Goal: Check status: Check status

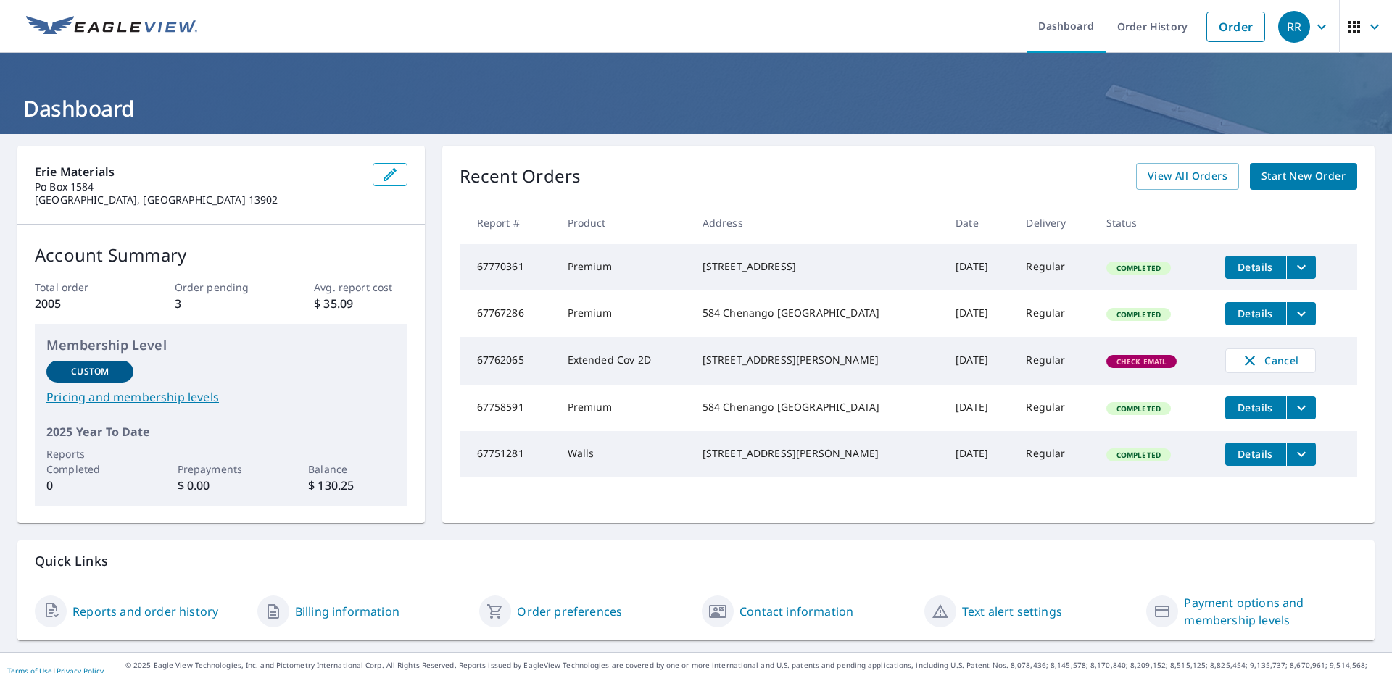
click at [866, 260] on div "[STREET_ADDRESS]" at bounding box center [817, 267] width 231 height 14
click at [1295, 274] on button "filesDropdownBtn-67770361" at bounding box center [1301, 267] width 30 height 23
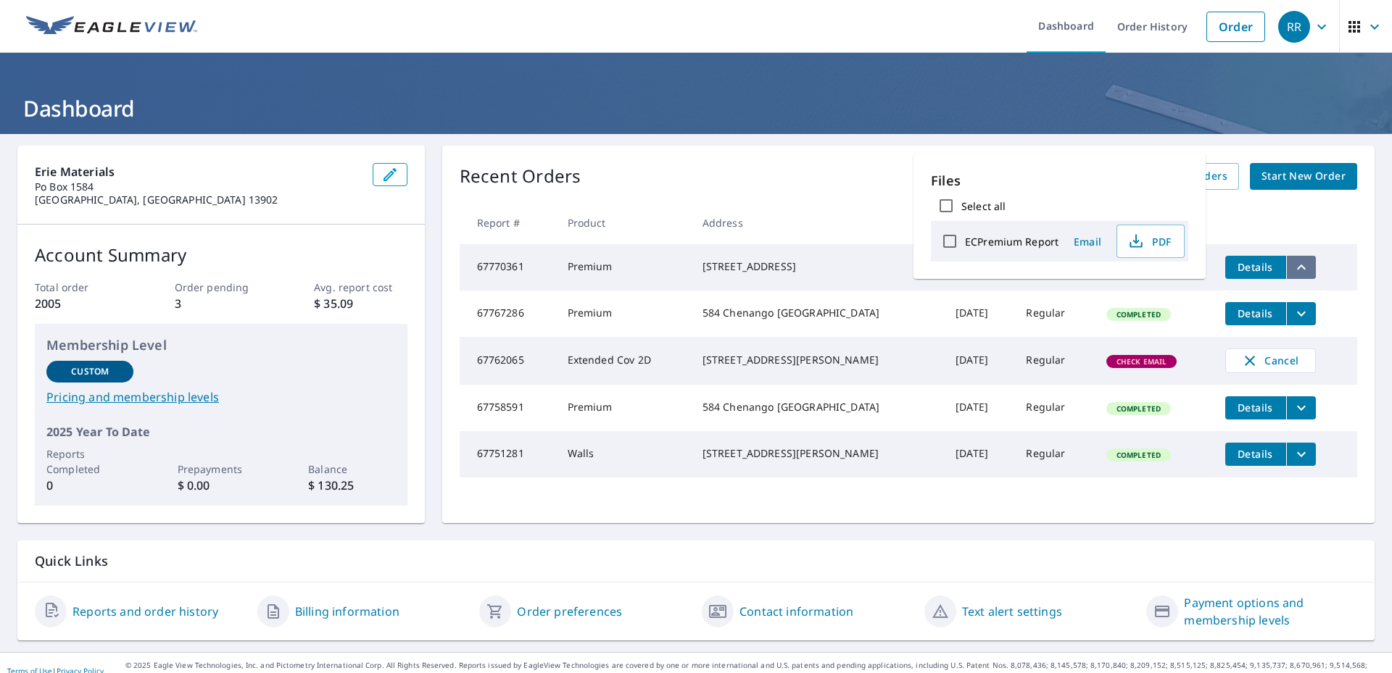
click at [1297, 273] on button "filesDropdownBtn-67770361" at bounding box center [1301, 267] width 30 height 23
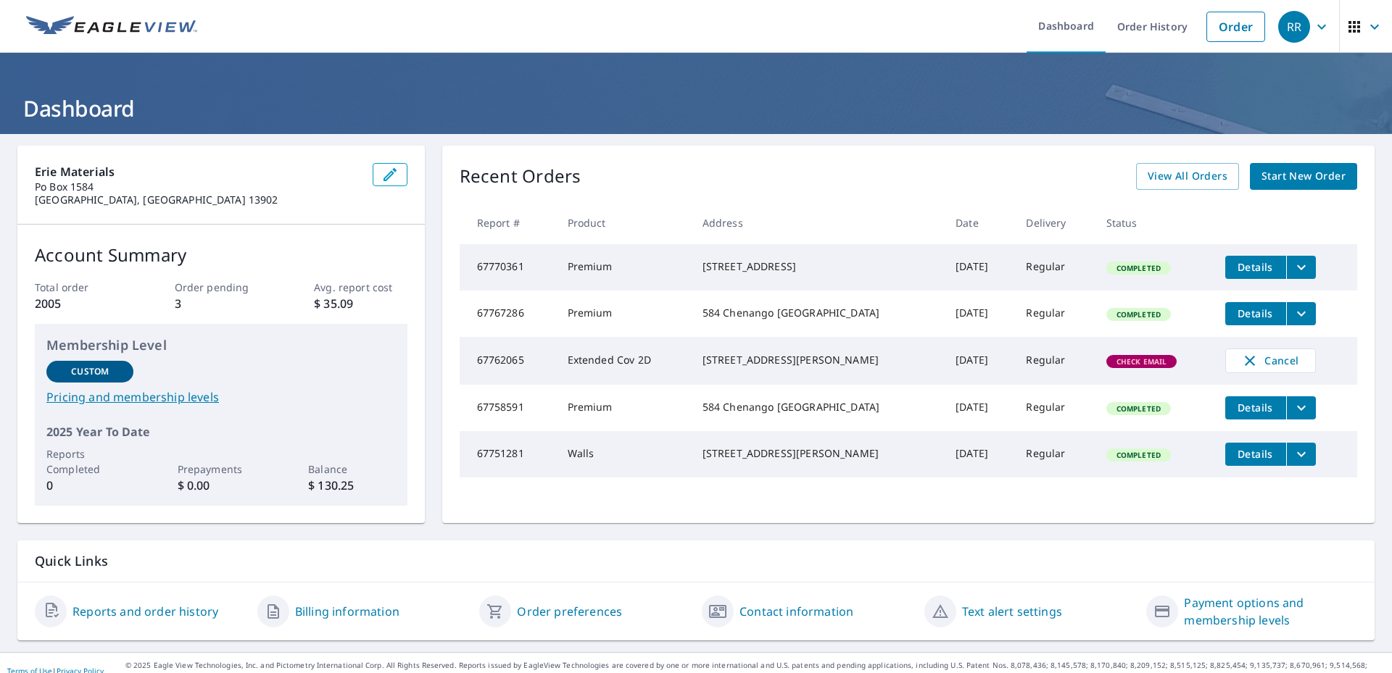
click at [1234, 273] on span "Details" at bounding box center [1255, 267] width 43 height 14
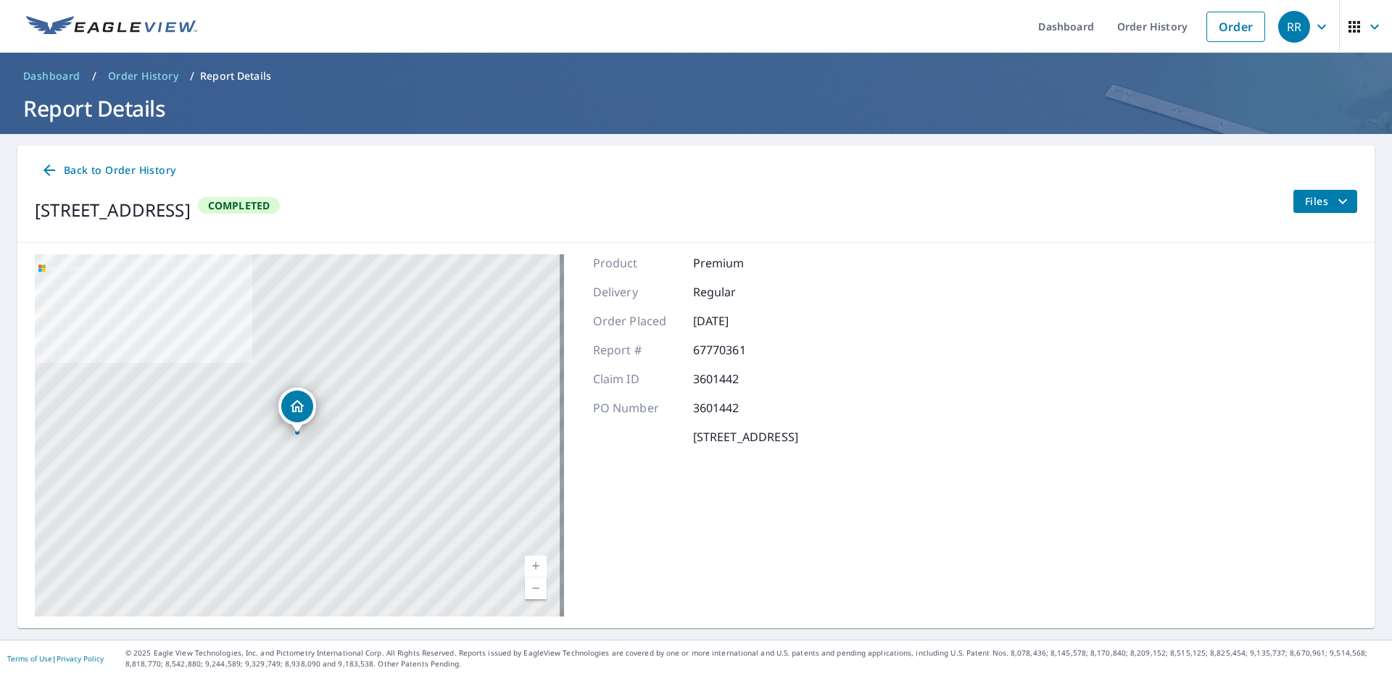
click at [101, 169] on span "Back to Order History" at bounding box center [108, 171] width 135 height 18
